Goal: Information Seeking & Learning: Learn about a topic

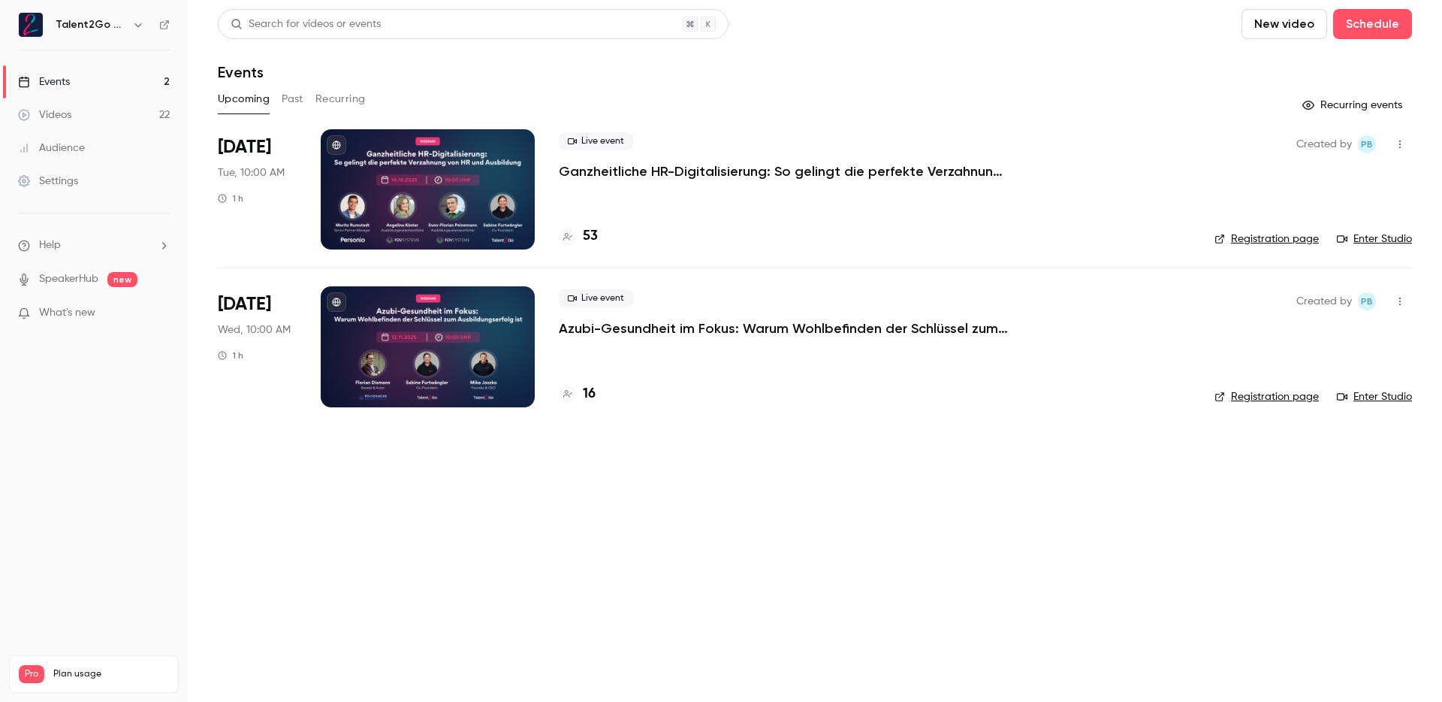
click at [829, 340] on div "Live event Azubi-Gesundheit im Fokus: Warum Wohlbefinden der Schlüssel zum Ausb…" at bounding box center [875, 346] width 632 height 120
click at [760, 211] on div "Live event Ganzheitliche HR-Digitalisierung: So gelingt die perfekte Verzahnung…" at bounding box center [875, 189] width 632 height 120
